Goal: Transaction & Acquisition: Purchase product/service

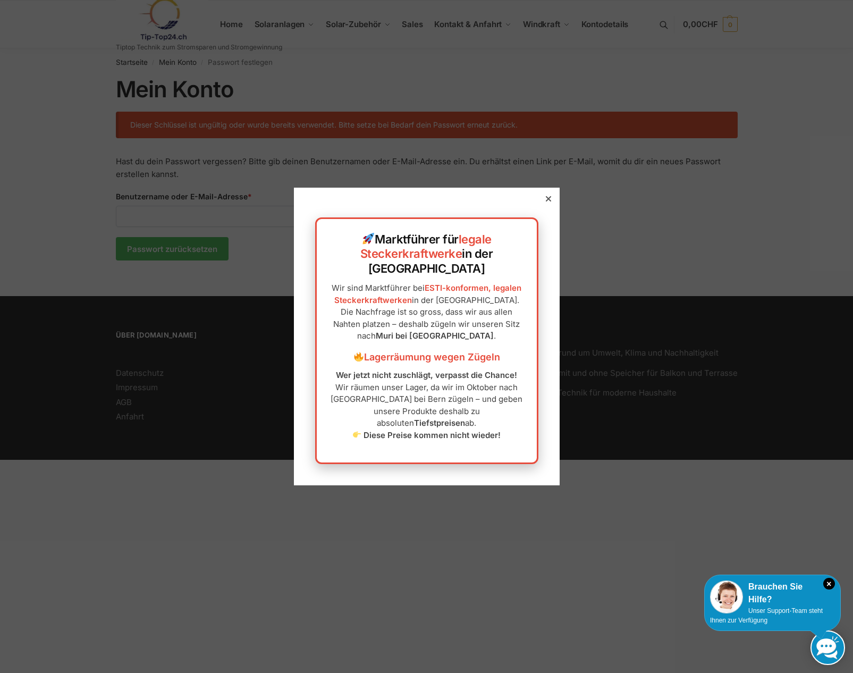
click at [545, 201] on icon at bounding box center [547, 198] width 5 height 5
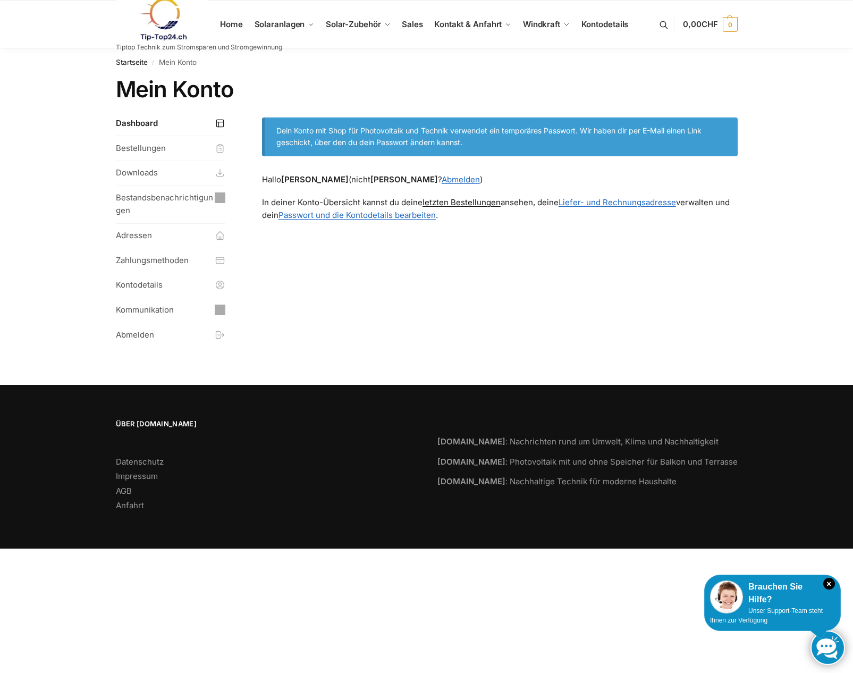
click at [472, 204] on link "letzten Bestellungen" at bounding box center [462, 202] width 78 height 10
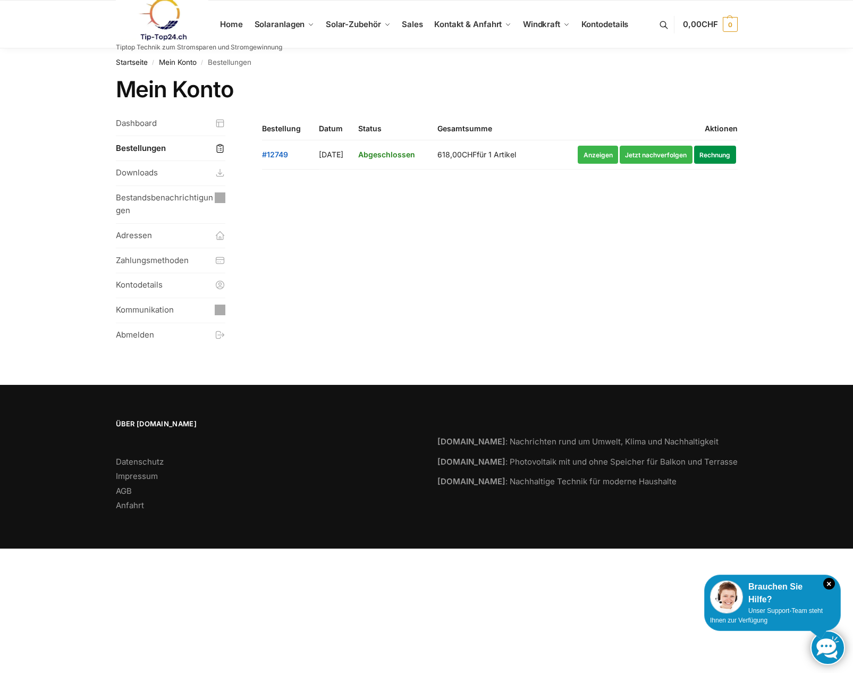
click at [716, 154] on link "Rechnung" at bounding box center [715, 155] width 42 height 18
click at [635, 156] on link "Jetzt nachverfolgen" at bounding box center [656, 155] width 73 height 18
click at [596, 155] on link "Anzeigen" at bounding box center [598, 155] width 40 height 18
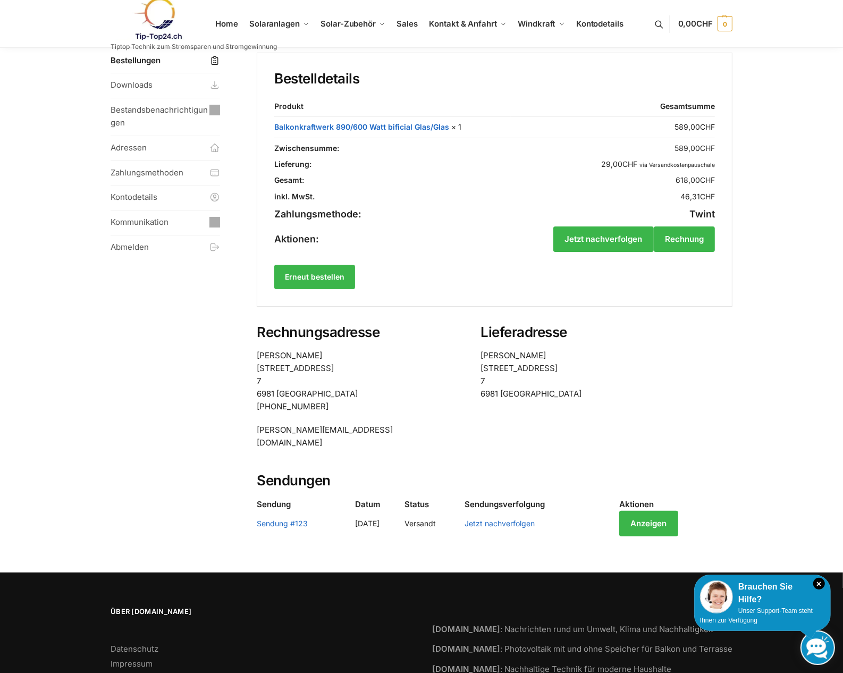
scroll to position [89, 0]
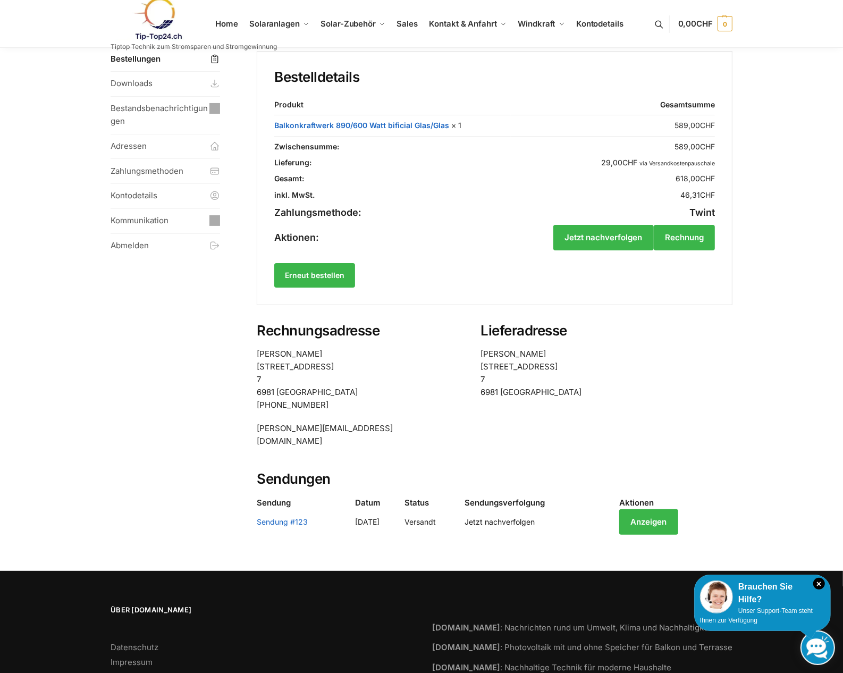
click at [535, 517] on link "Jetzt nachverfolgen" at bounding box center [500, 521] width 70 height 9
click at [678, 509] on link "Anzeigen" at bounding box center [648, 522] width 58 height 26
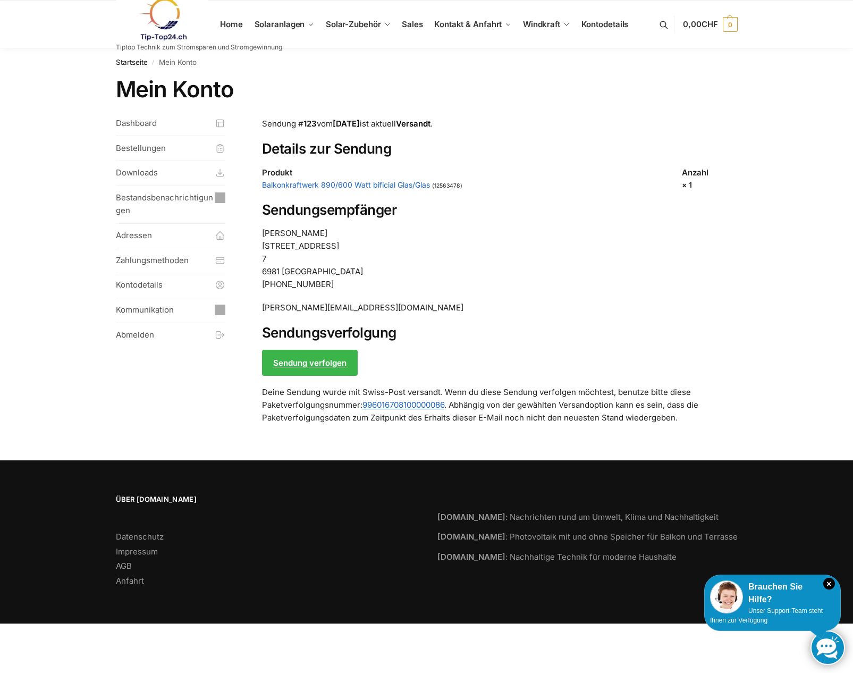
click at [449, 403] on p "Deine Sendung wurde mit Swiss-Post versandt. Wenn du diese Sendung verfolgen mö…" at bounding box center [500, 405] width 476 height 38
drag, startPoint x: 444, startPoint y: 405, endPoint x: 359, endPoint y: 405, distance: 85.1
click at [359, 405] on p "Deine Sendung wurde mit Swiss-Post versandt. Wenn du diese Sendung verfolgen mö…" at bounding box center [500, 405] width 476 height 38
copy link "996016708100000086"
click at [588, 24] on span "Kontodetails" at bounding box center [605, 24] width 47 height 10
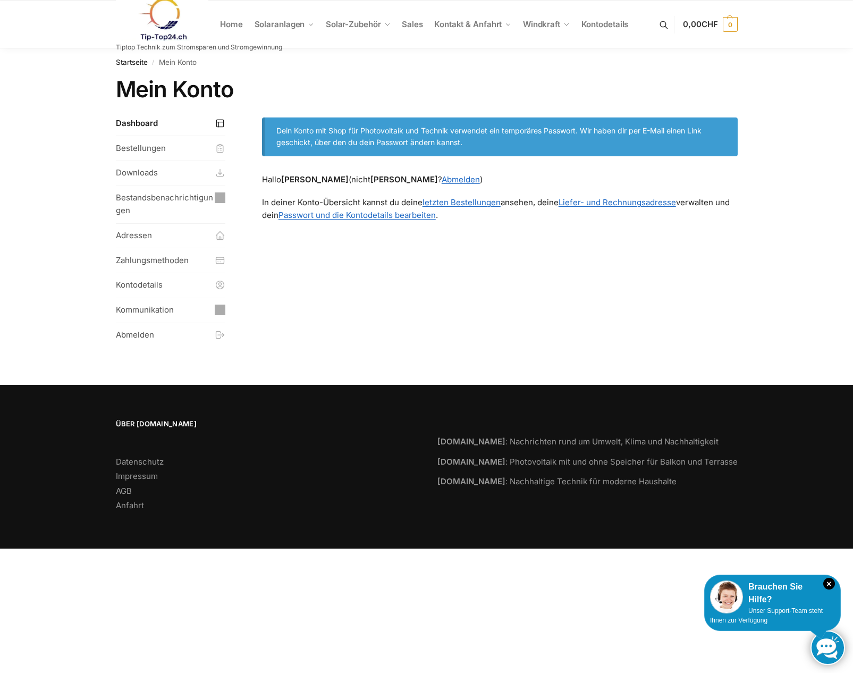
click at [74, 43] on ul "Home Solaranlagen Balkonkraftwerke Komplet-Sets mit Halterungen Balkon,Wand, Te…" at bounding box center [426, 25] width 853 height 48
click at [153, 312] on link "Kommunikation" at bounding box center [171, 310] width 110 height 24
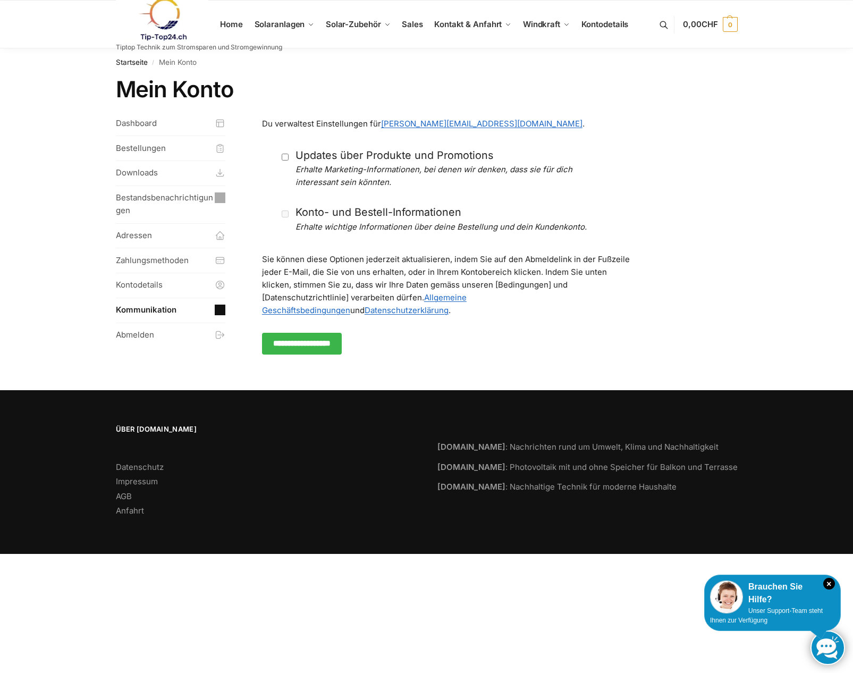
click at [163, 26] on img at bounding box center [162, 19] width 93 height 43
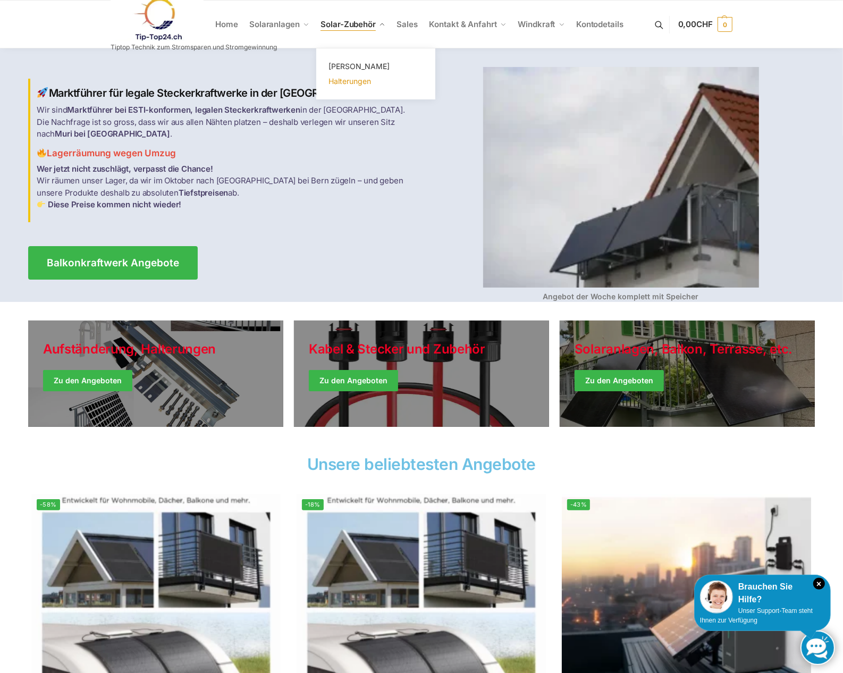
click at [331, 81] on span "Halterungen" at bounding box center [350, 81] width 43 height 9
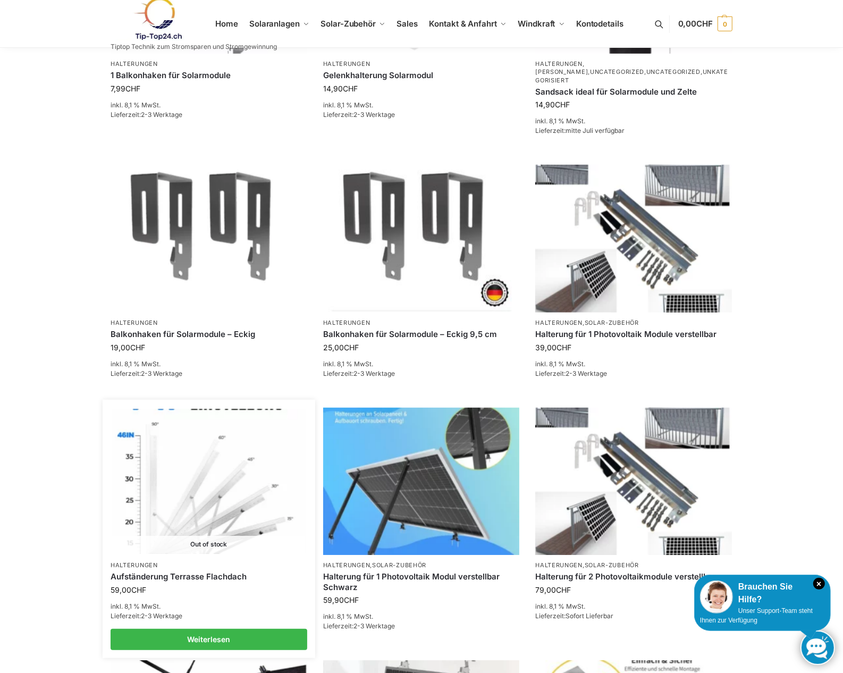
scroll to position [571, 0]
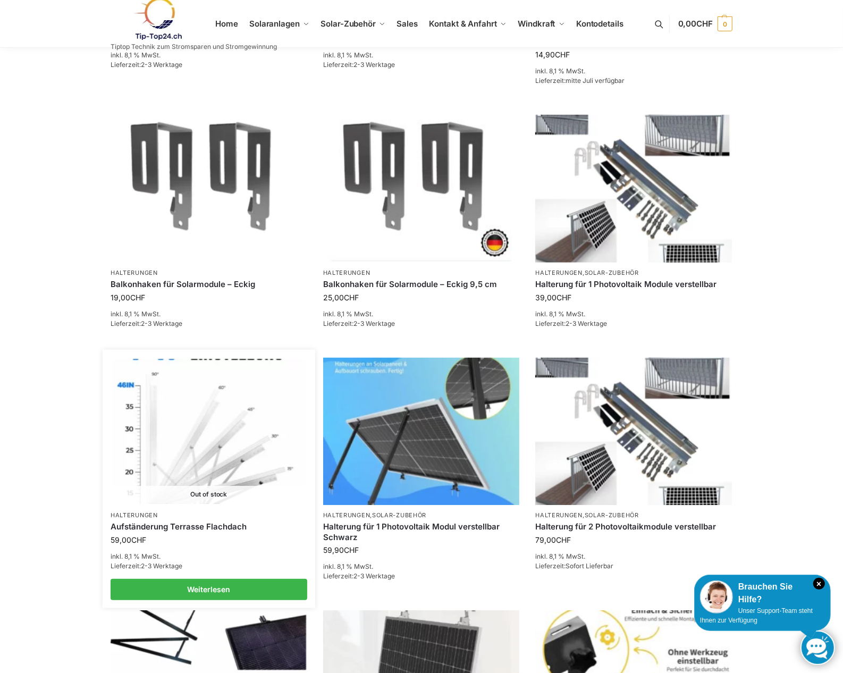
click at [198, 462] on img at bounding box center [208, 431] width 193 height 145
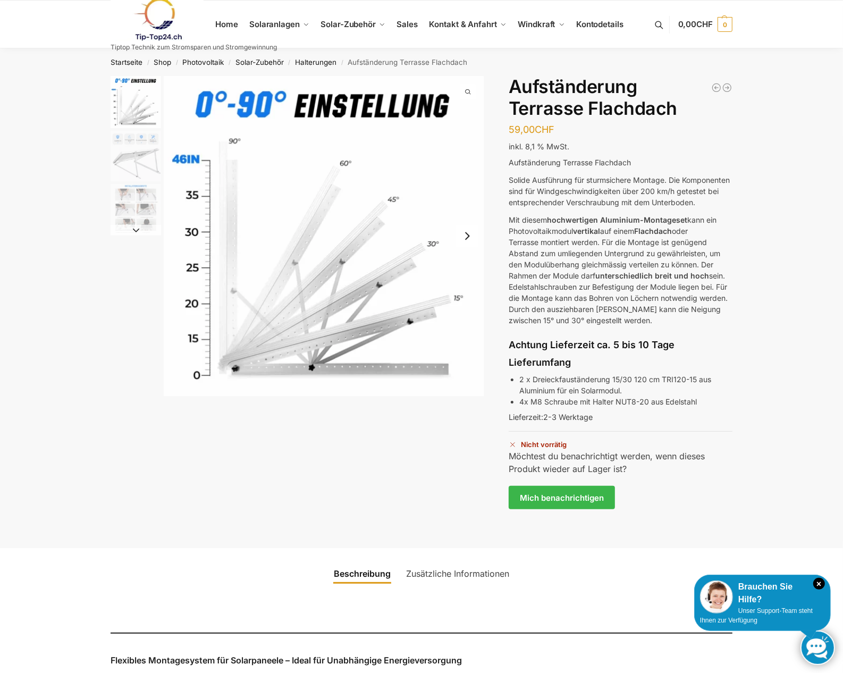
click at [144, 161] on img "2 / 3" at bounding box center [136, 156] width 51 height 51
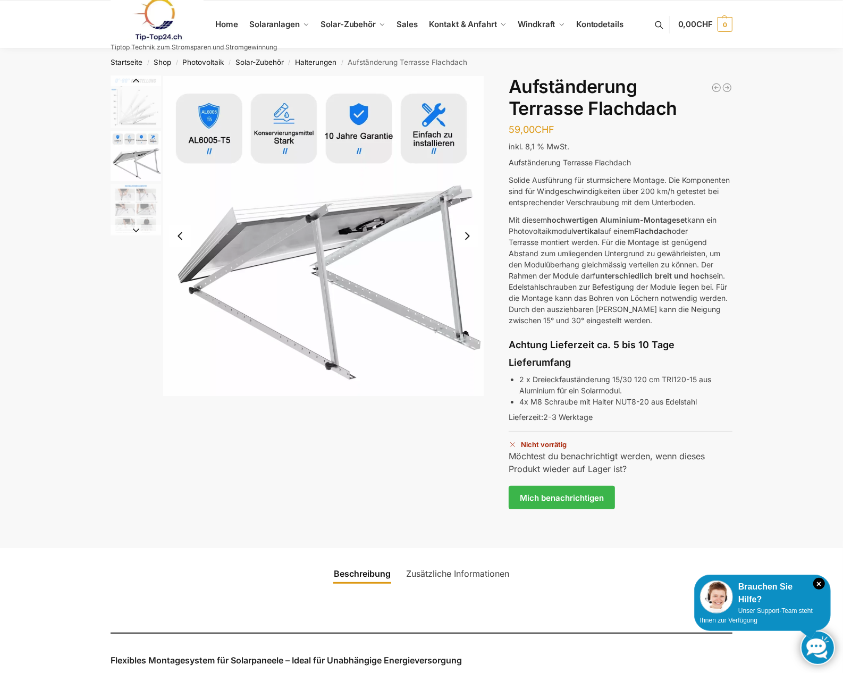
click at [134, 201] on img "3 / 3" at bounding box center [136, 209] width 51 height 51
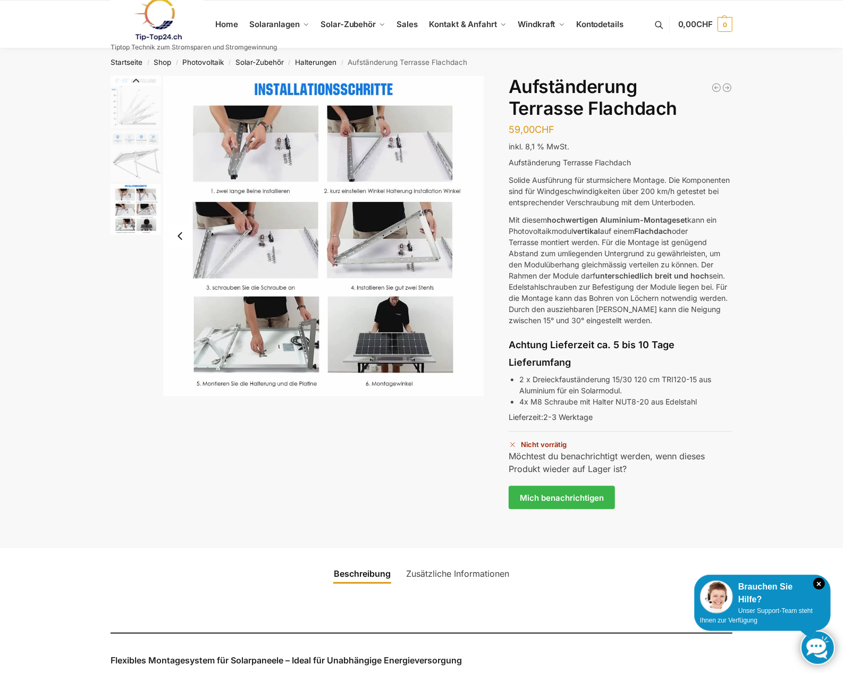
click at [140, 163] on img "2 / 3" at bounding box center [136, 156] width 51 height 51
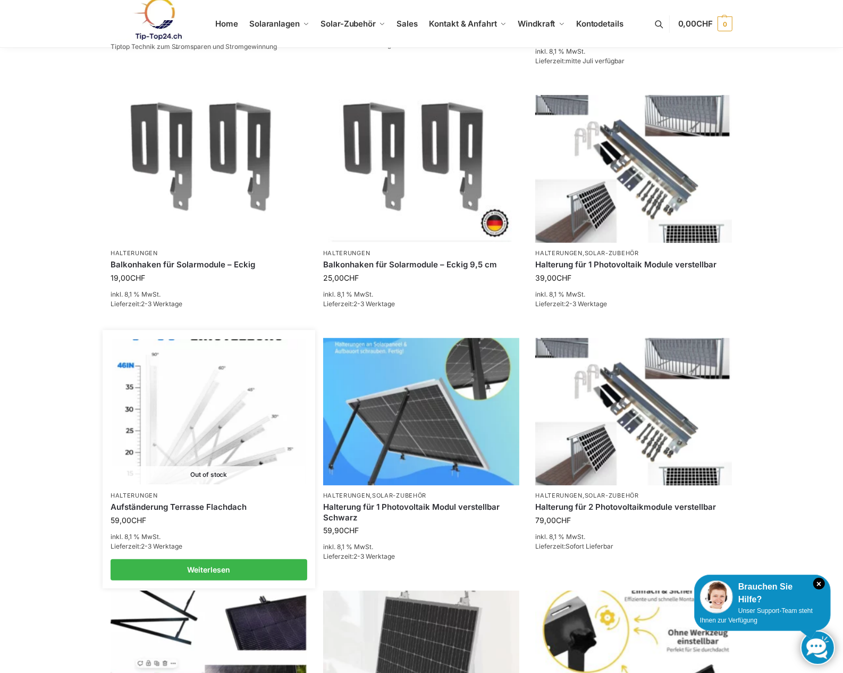
scroll to position [594, 0]
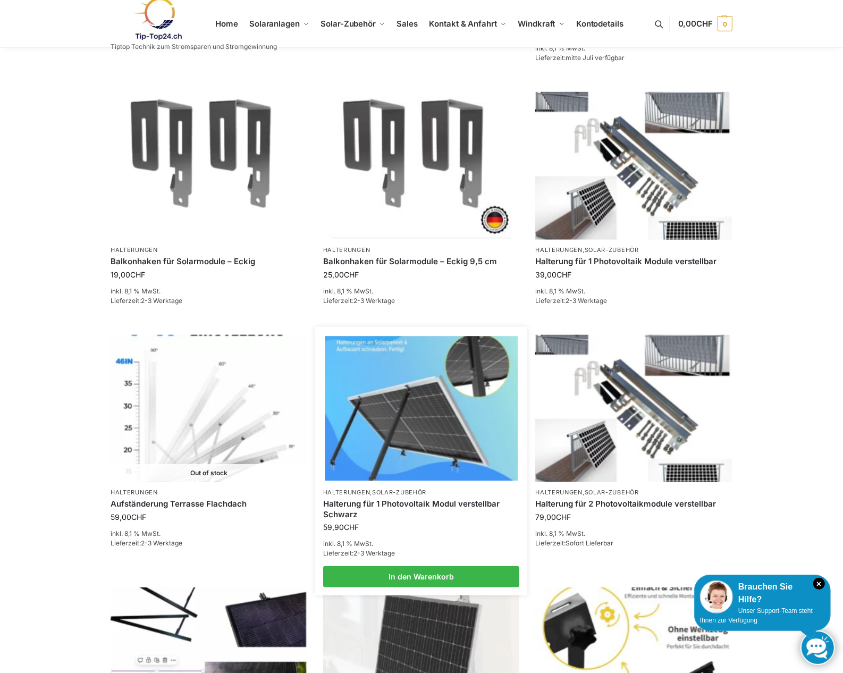
click at [428, 415] on img at bounding box center [421, 408] width 193 height 145
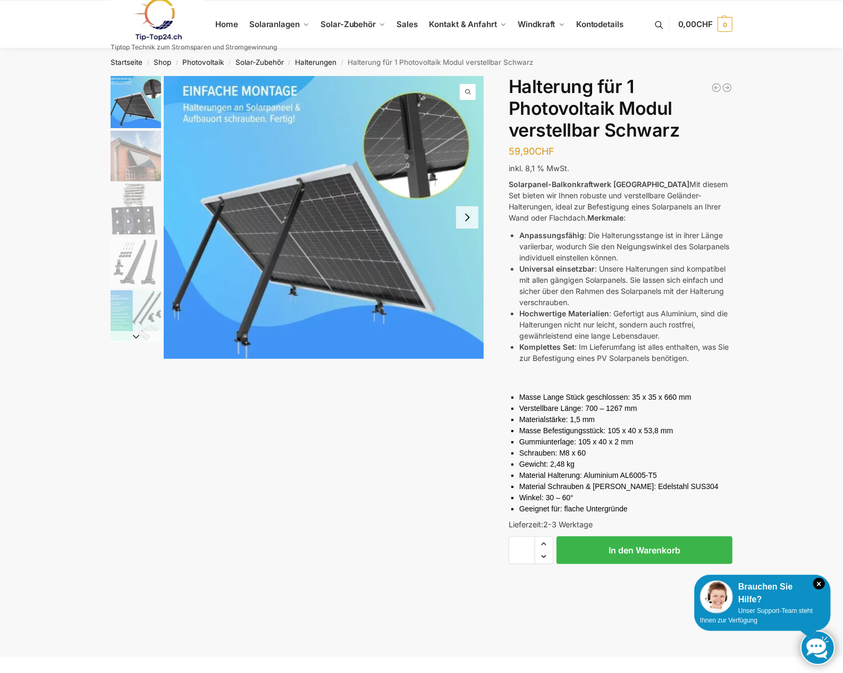
click at [127, 225] on img "3 / 5" at bounding box center [136, 209] width 51 height 51
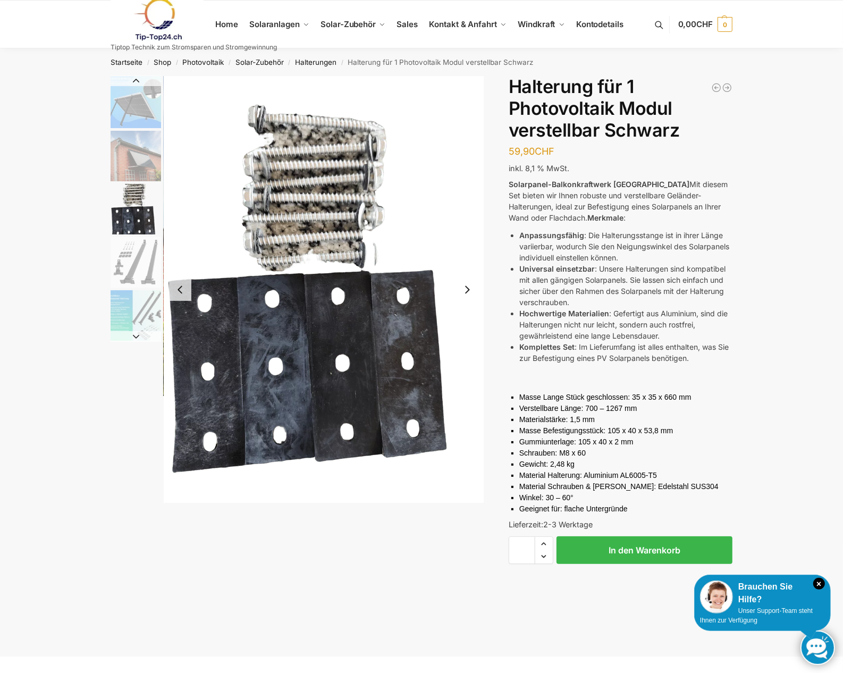
click at [129, 165] on img "2 / 5" at bounding box center [136, 156] width 51 height 51
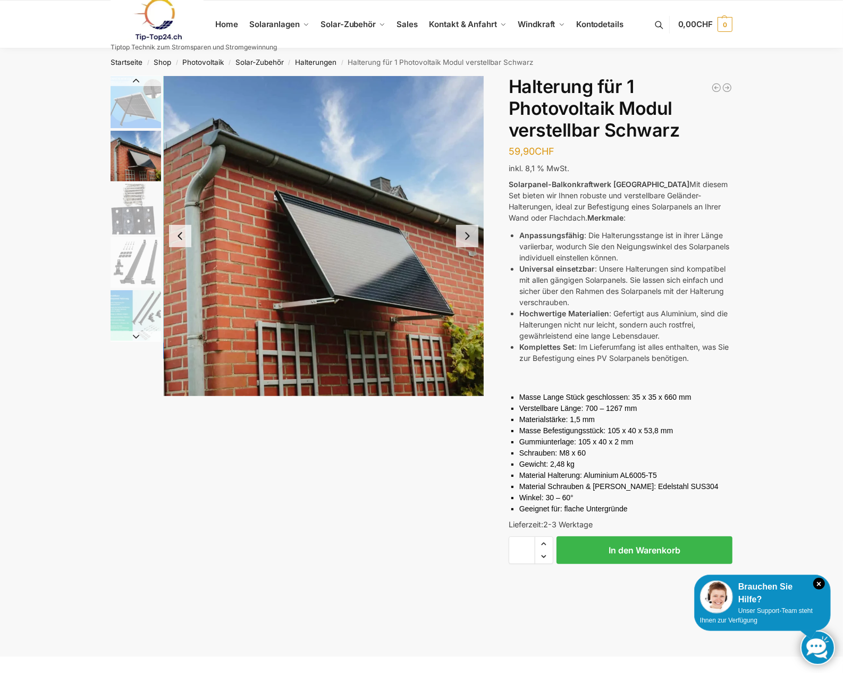
click at [133, 264] on img "4 / 5" at bounding box center [136, 262] width 51 height 51
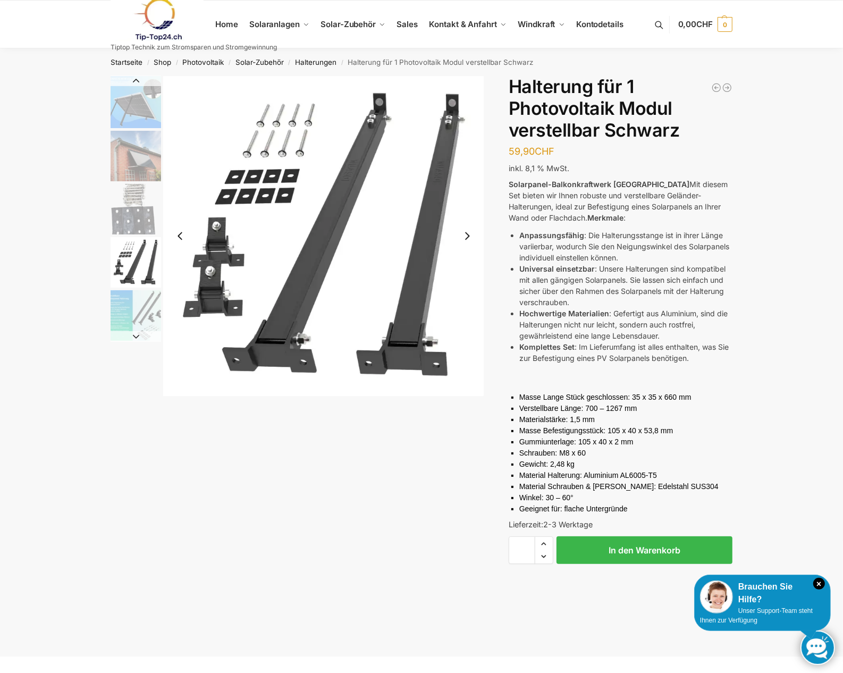
click at [140, 310] on img "5 / 5" at bounding box center [136, 315] width 51 height 51
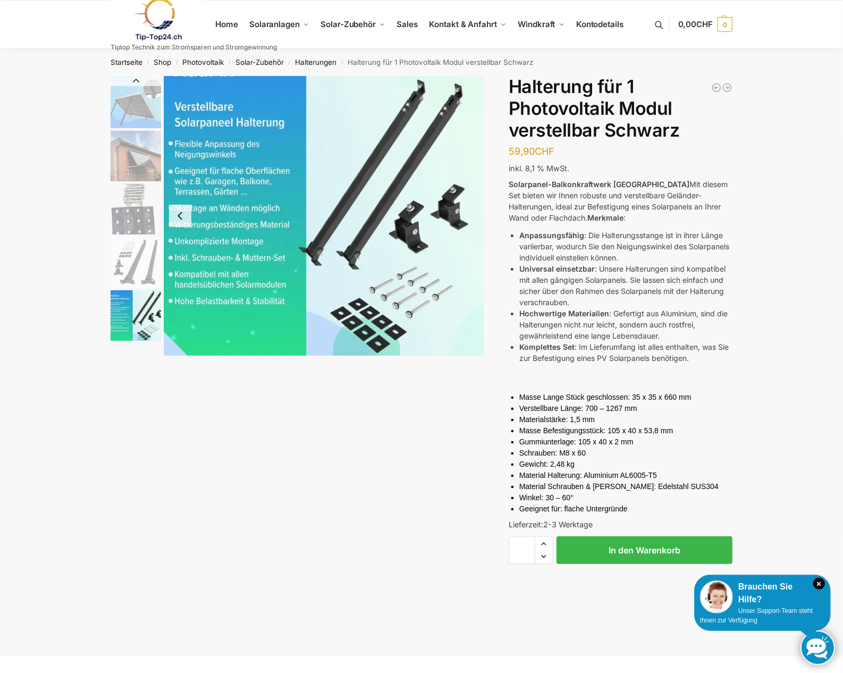
click at [137, 283] on img "4 / 5" at bounding box center [136, 262] width 51 height 51
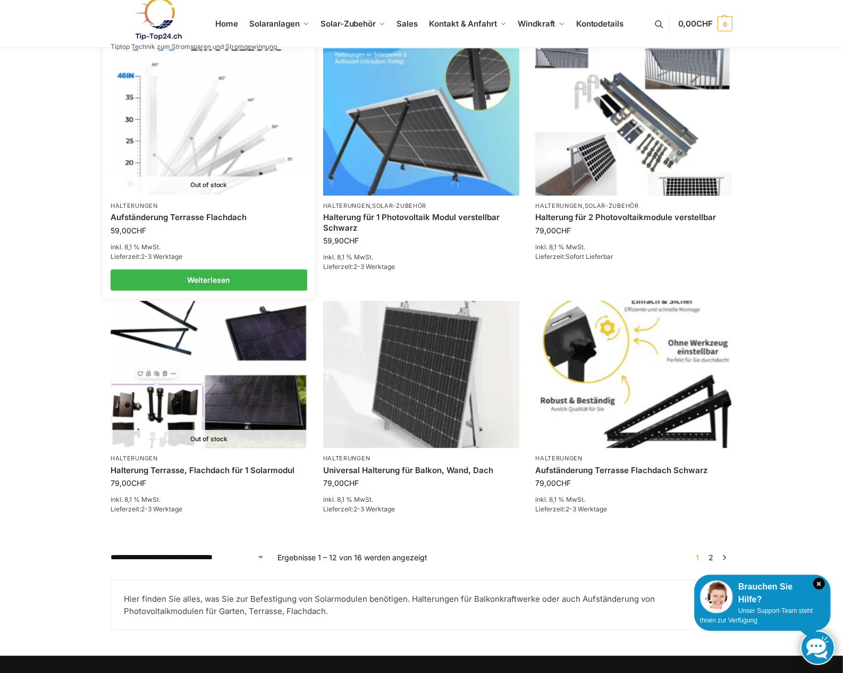
scroll to position [886, 0]
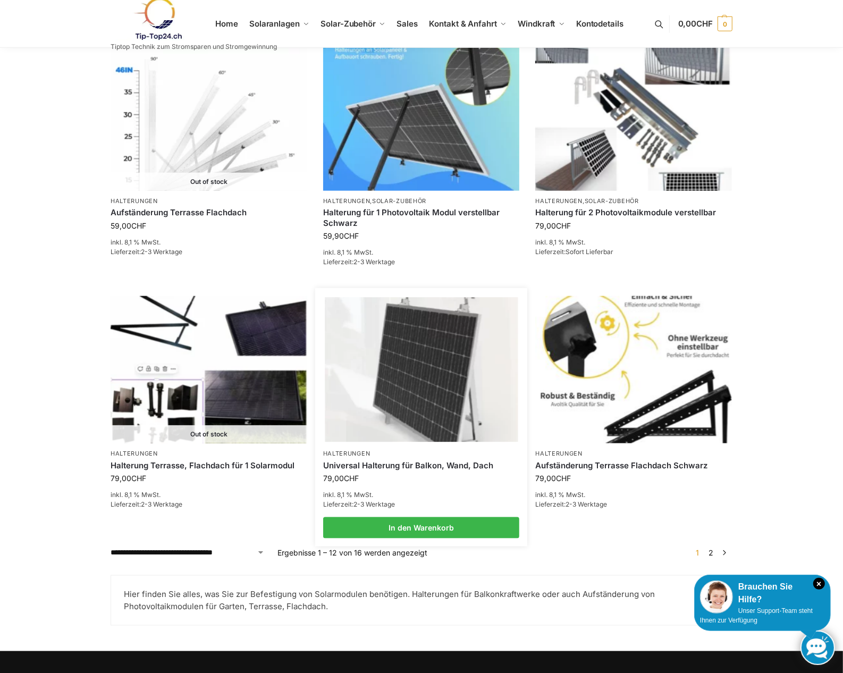
click at [403, 460] on link "Universal Halterung für Balkon, Wand, Dach" at bounding box center [421, 465] width 197 height 11
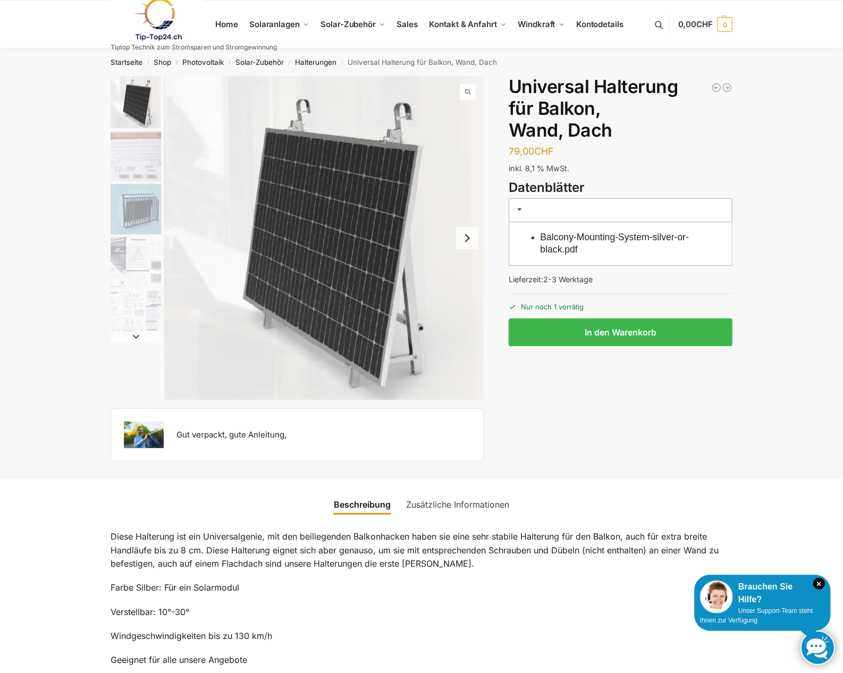
click at [470, 236] on button "Next slide" at bounding box center [467, 238] width 22 height 22
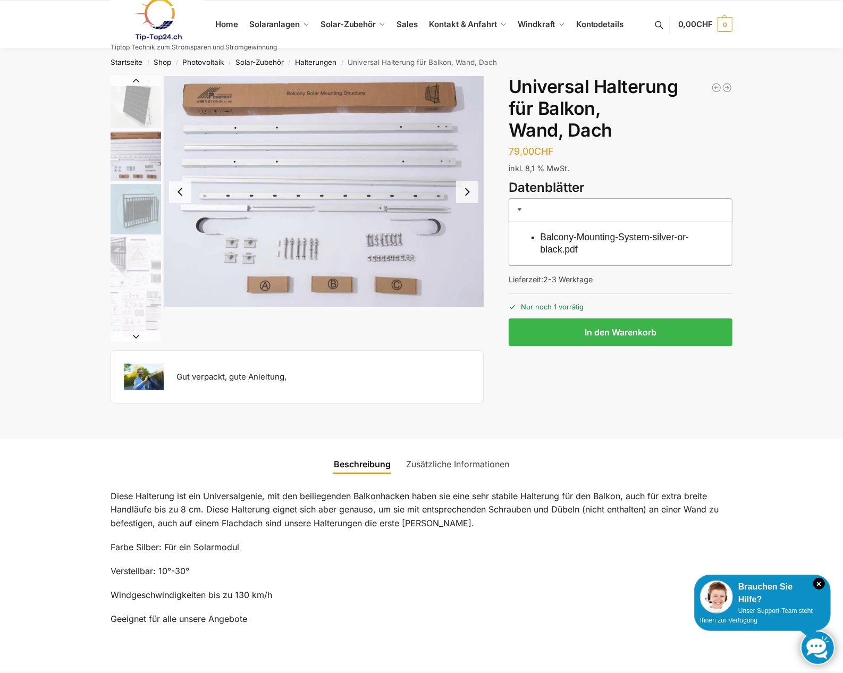
click at [469, 193] on button "Next slide" at bounding box center [467, 192] width 22 height 22
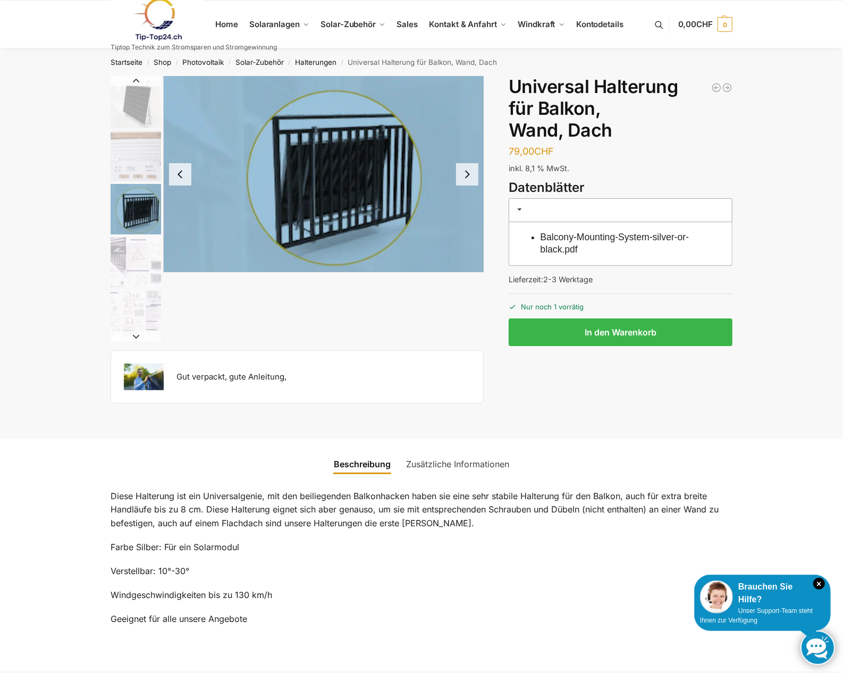
click at [467, 194] on img "3 / 5" at bounding box center [324, 174] width 320 height 196
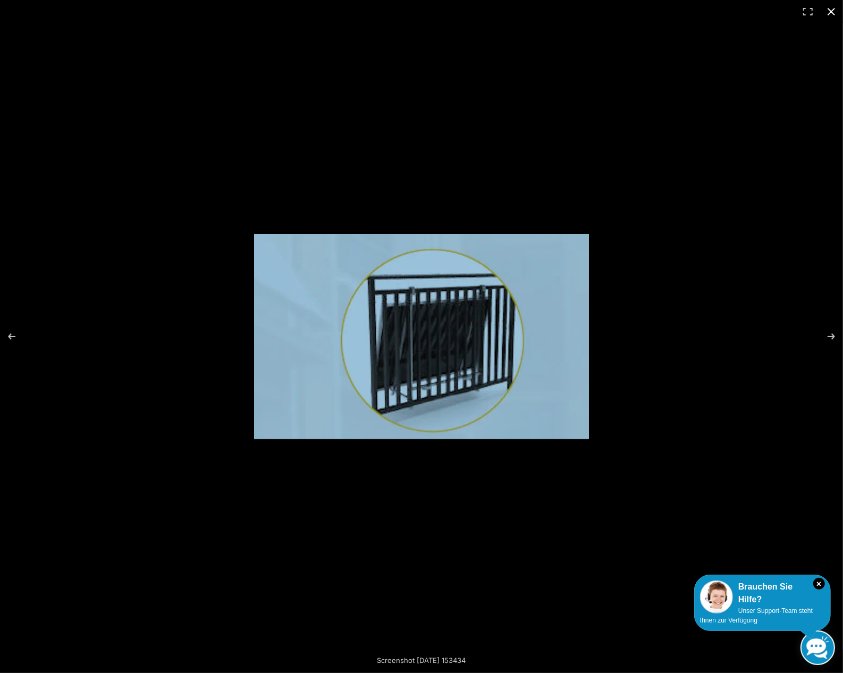
click at [836, 14] on button "Close (Esc)" at bounding box center [831, 11] width 23 height 23
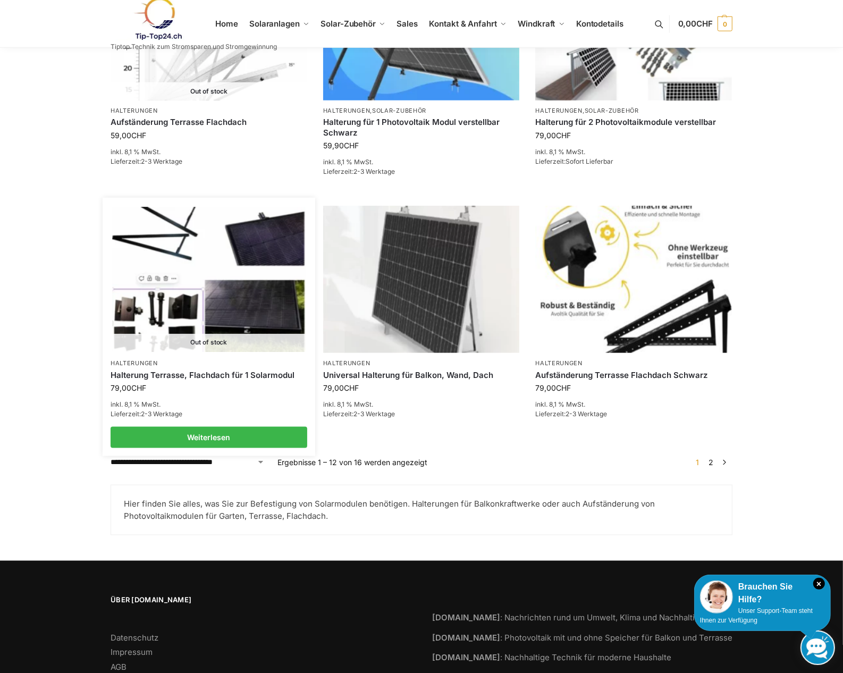
scroll to position [1009, 0]
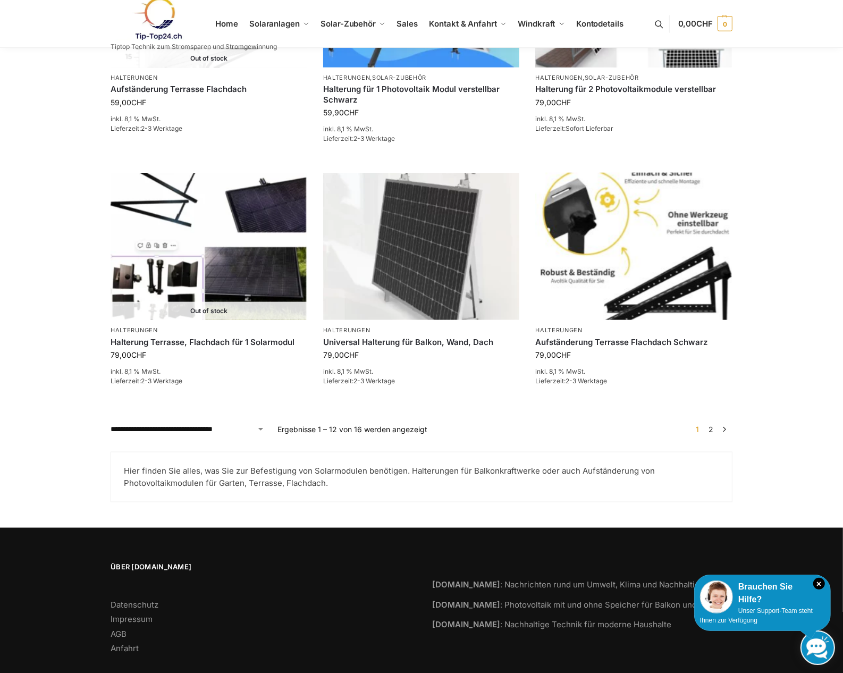
click at [711, 425] on link "2" at bounding box center [711, 429] width 10 height 9
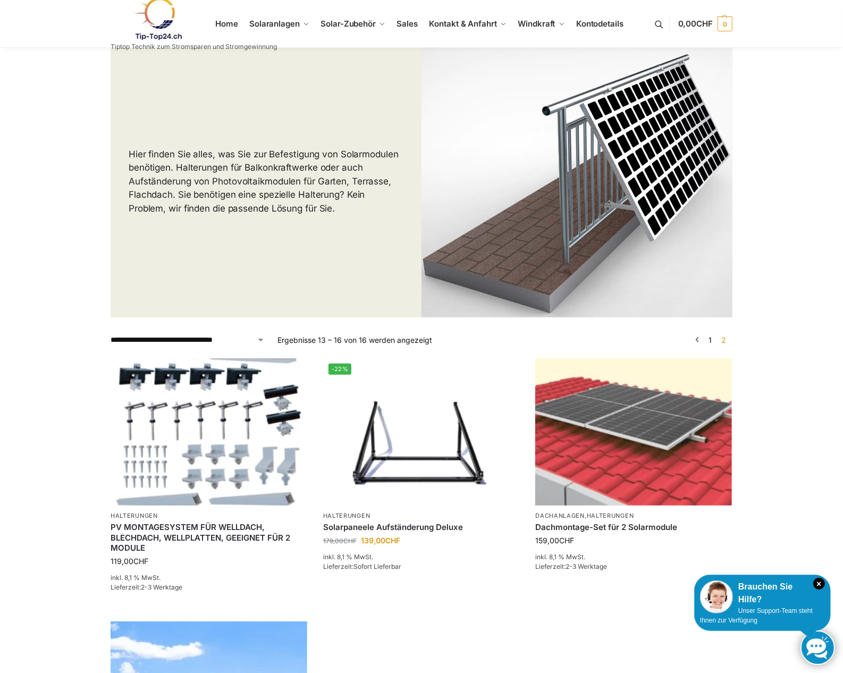
scroll to position [83, 0]
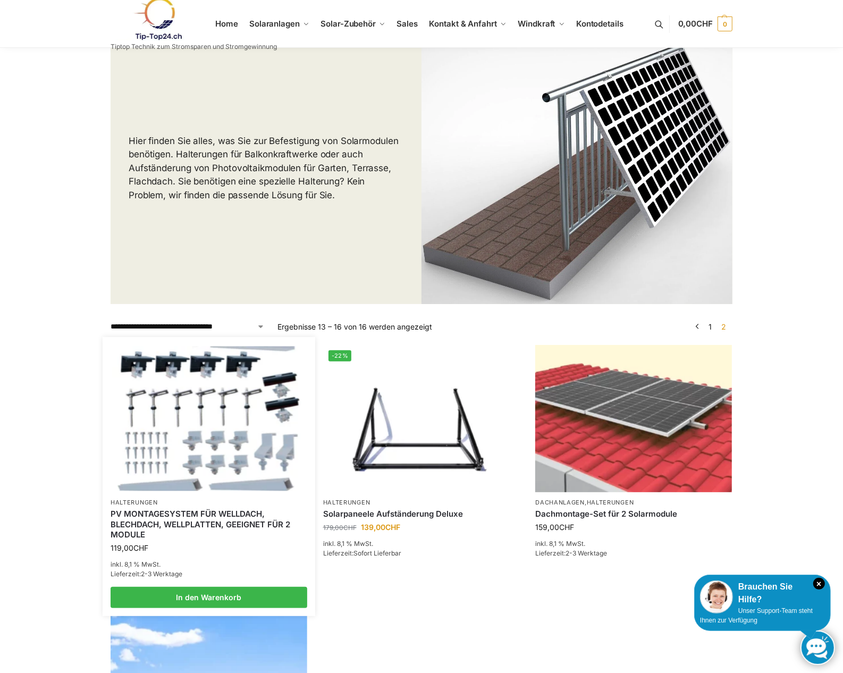
click at [260, 453] on img at bounding box center [208, 418] width 193 height 145
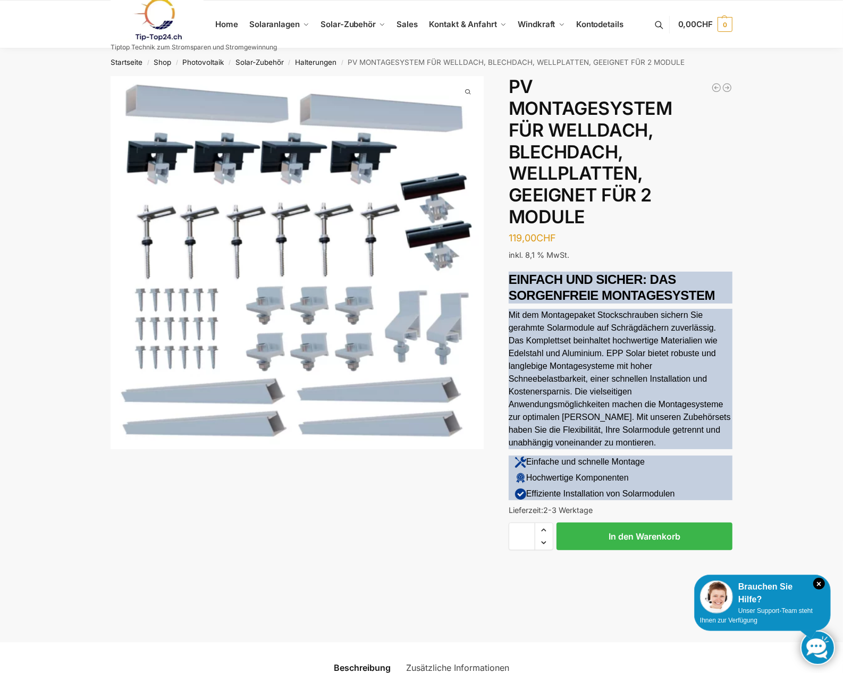
click at [339, 268] on img "1 / 1" at bounding box center [297, 262] width 373 height 373
